Goal: Task Accomplishment & Management: Manage account settings

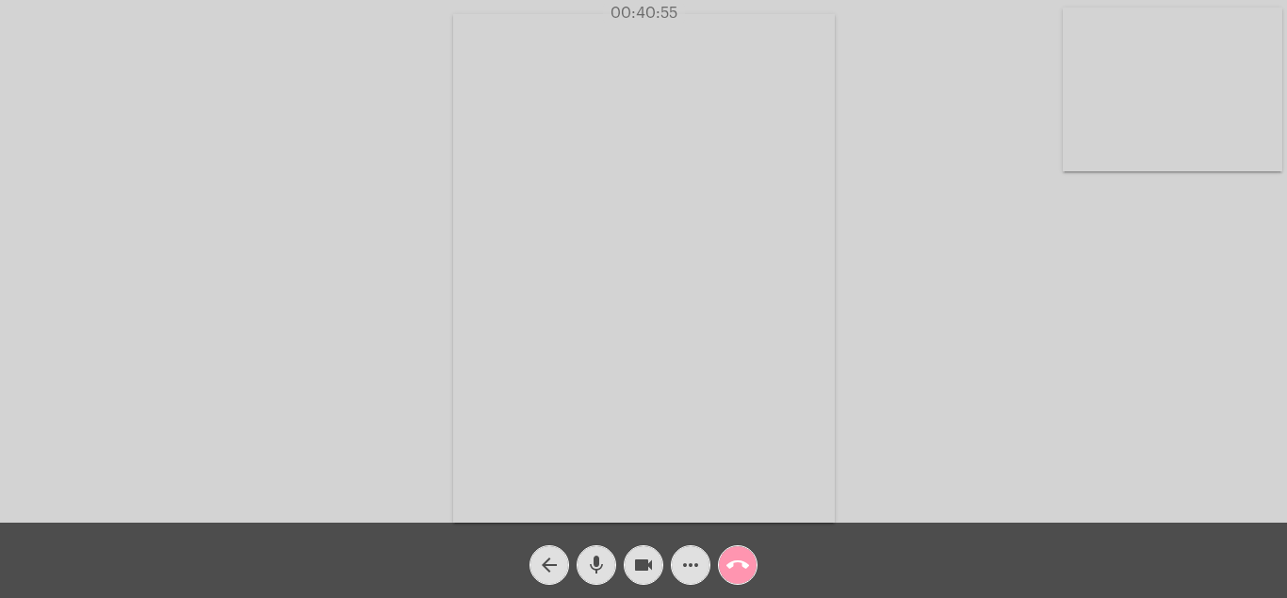
click at [734, 555] on mat-icon "call_end" at bounding box center [737, 565] width 23 height 23
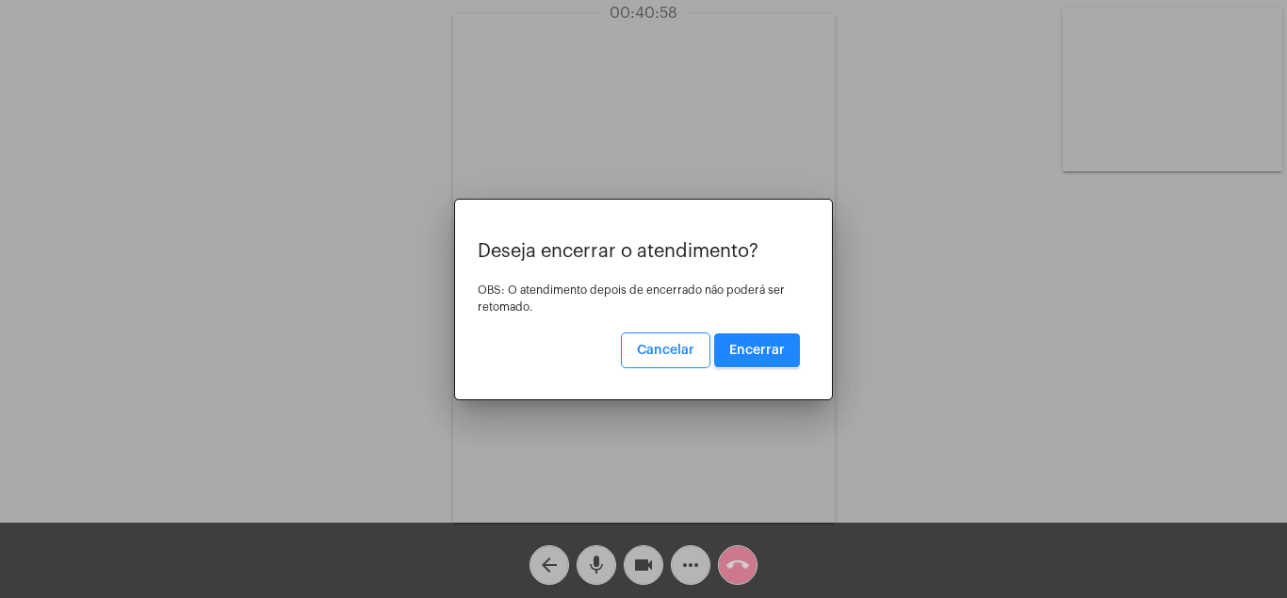
click at [750, 344] on span "Encerrar" at bounding box center [757, 350] width 56 height 13
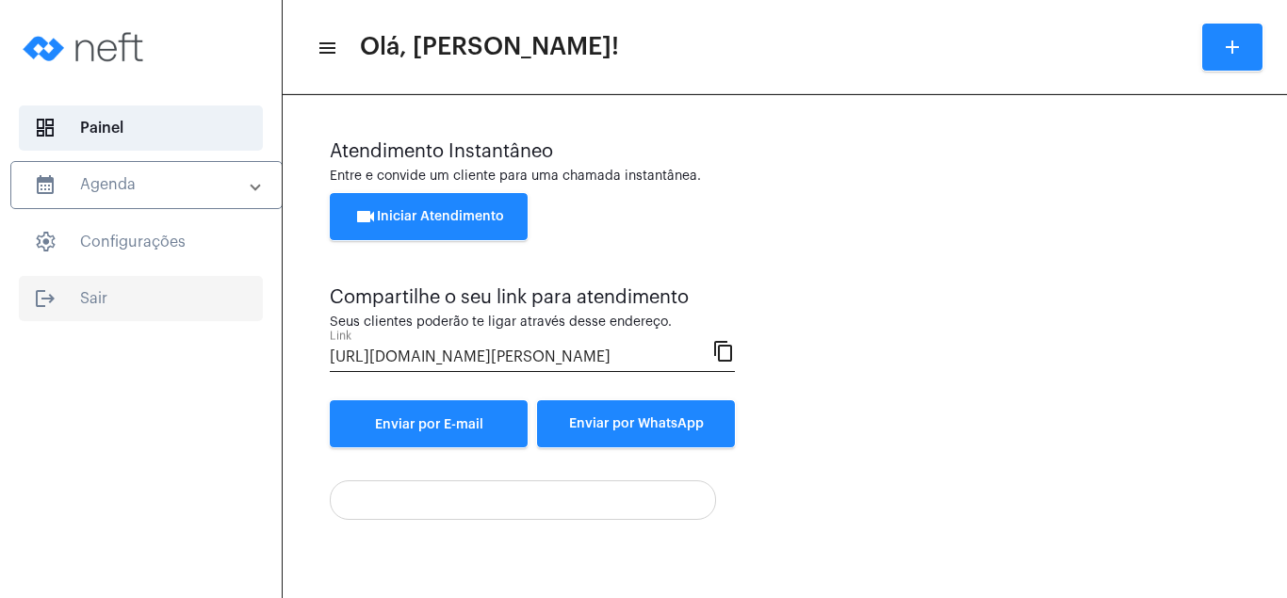
click at [87, 294] on span "logout Sair" at bounding box center [141, 298] width 244 height 45
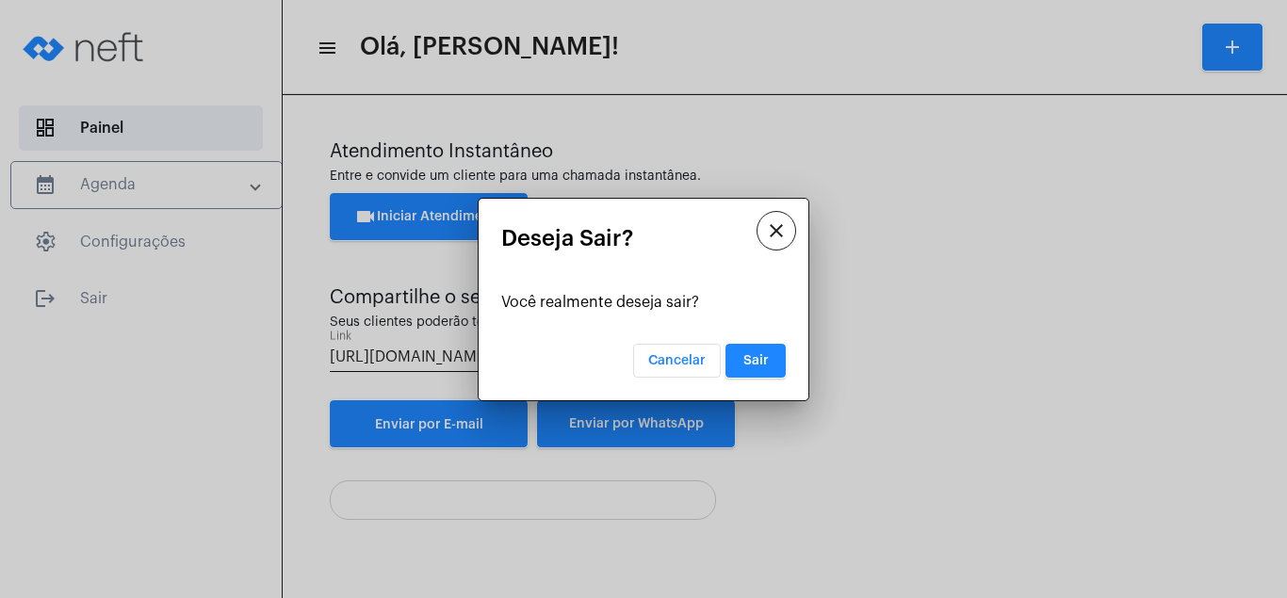
click at [759, 356] on span "Sair" at bounding box center [755, 360] width 25 height 13
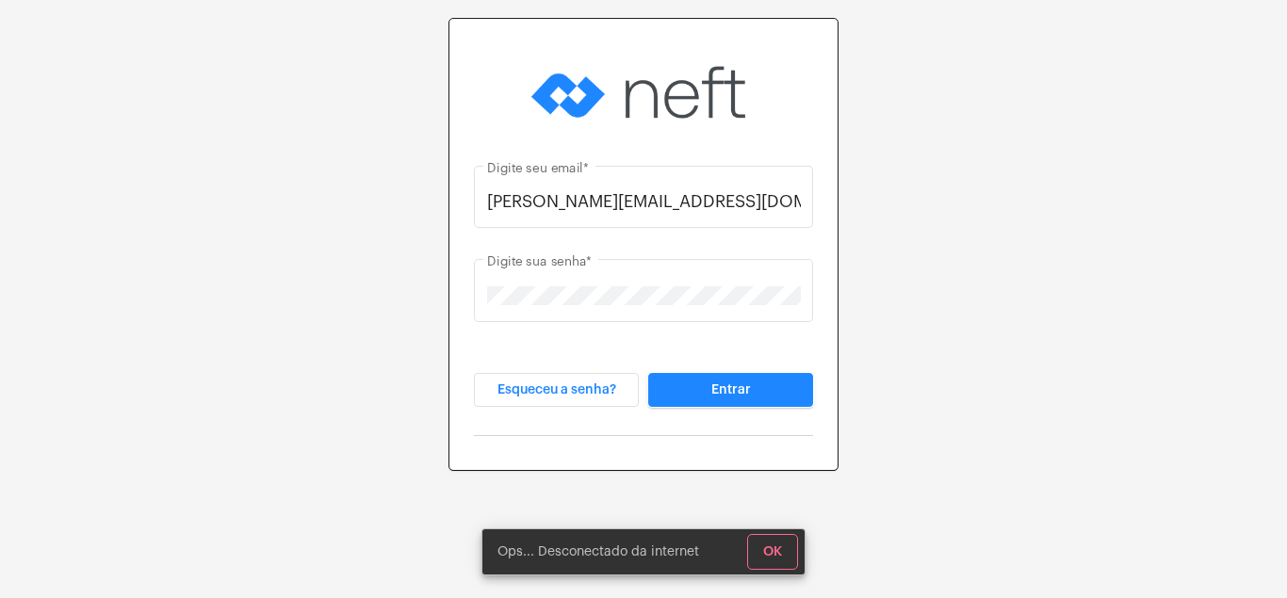
click at [777, 549] on span "OK" at bounding box center [772, 552] width 19 height 13
